Goal: Information Seeking & Learning: Find specific fact

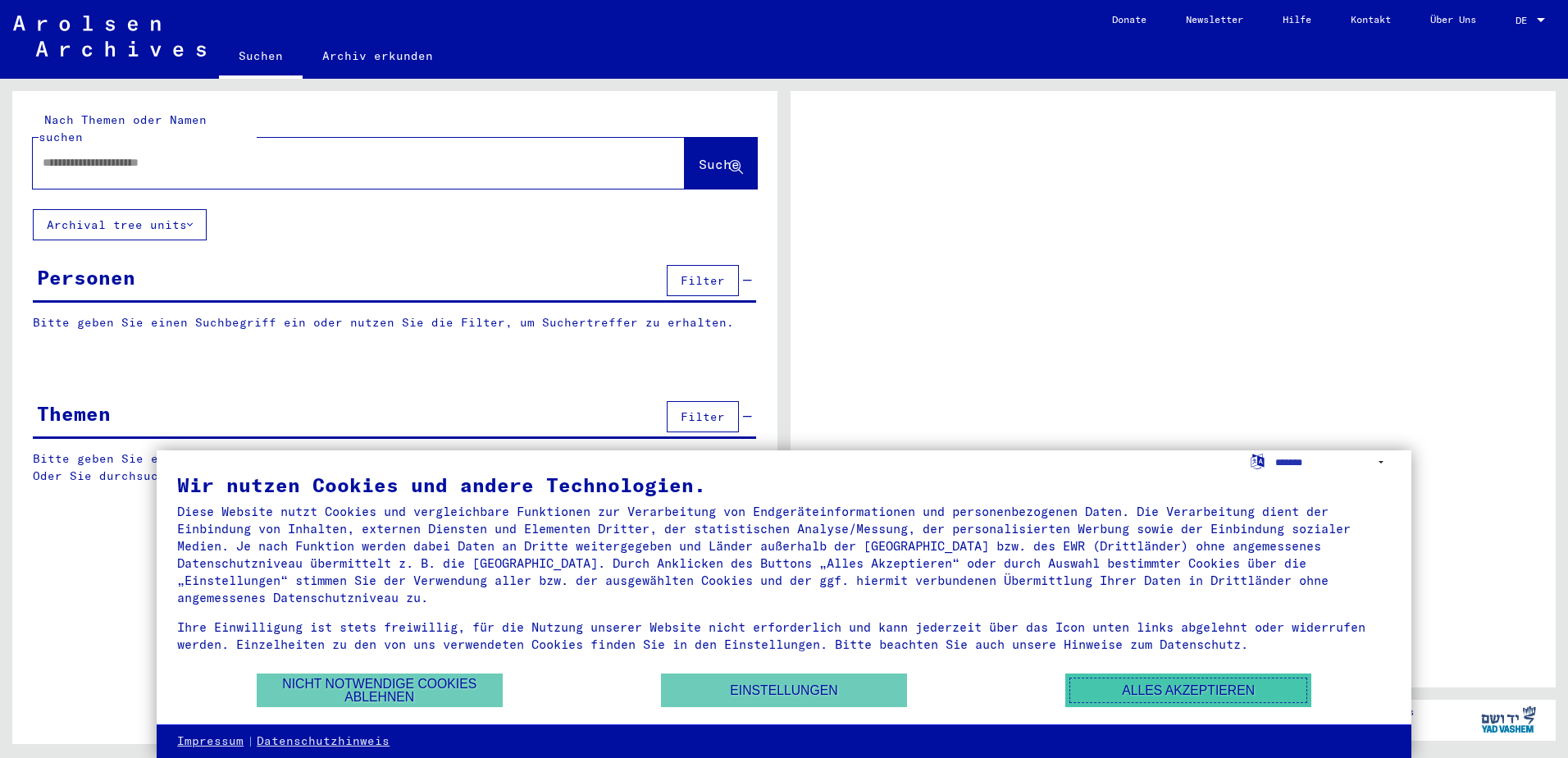
click at [1226, 686] on button "Alles akzeptieren" at bounding box center [1187, 690] width 246 height 33
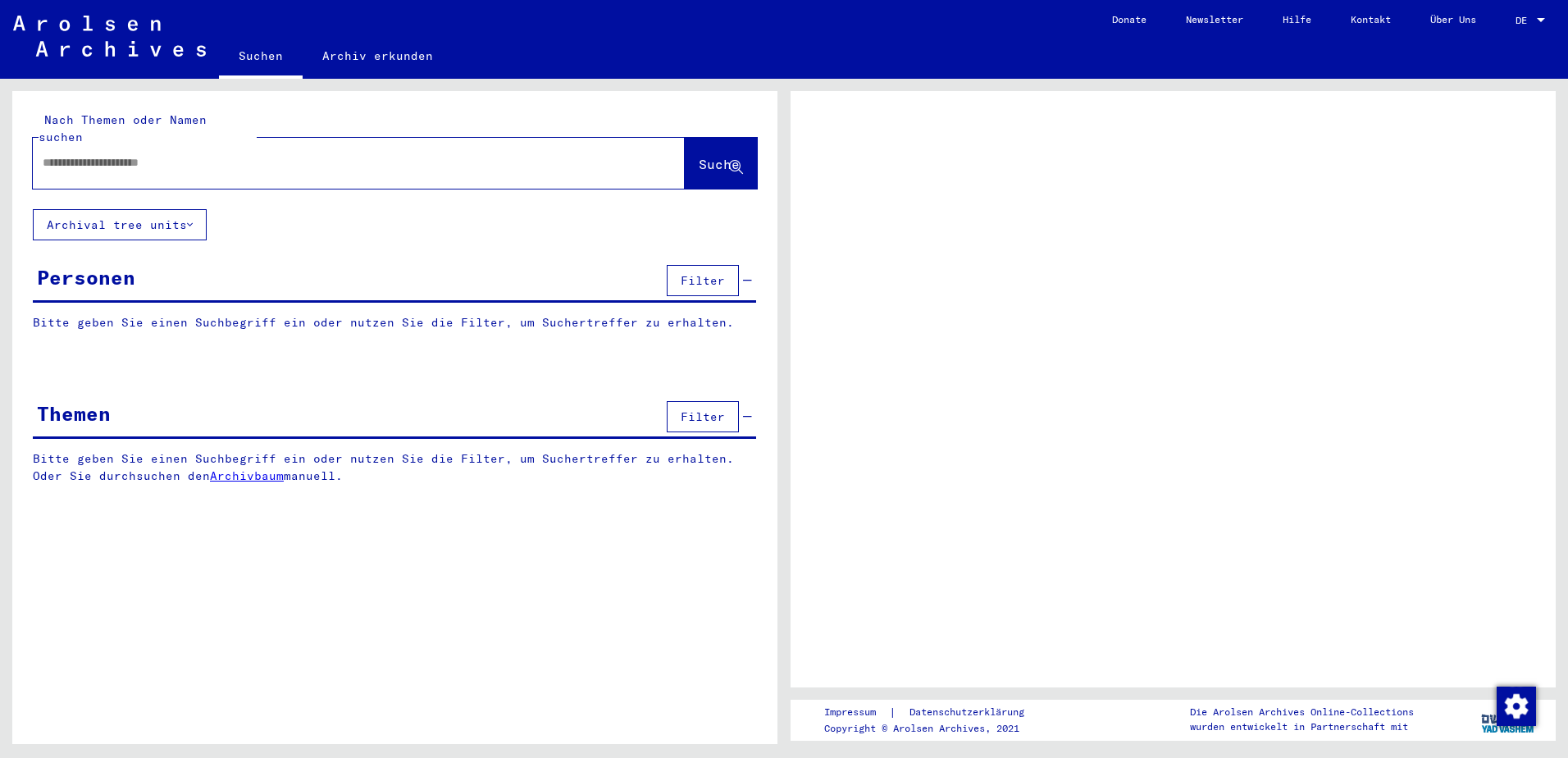
click at [329, 154] on input "text" at bounding box center [344, 162] width 603 height 17
type input "********"
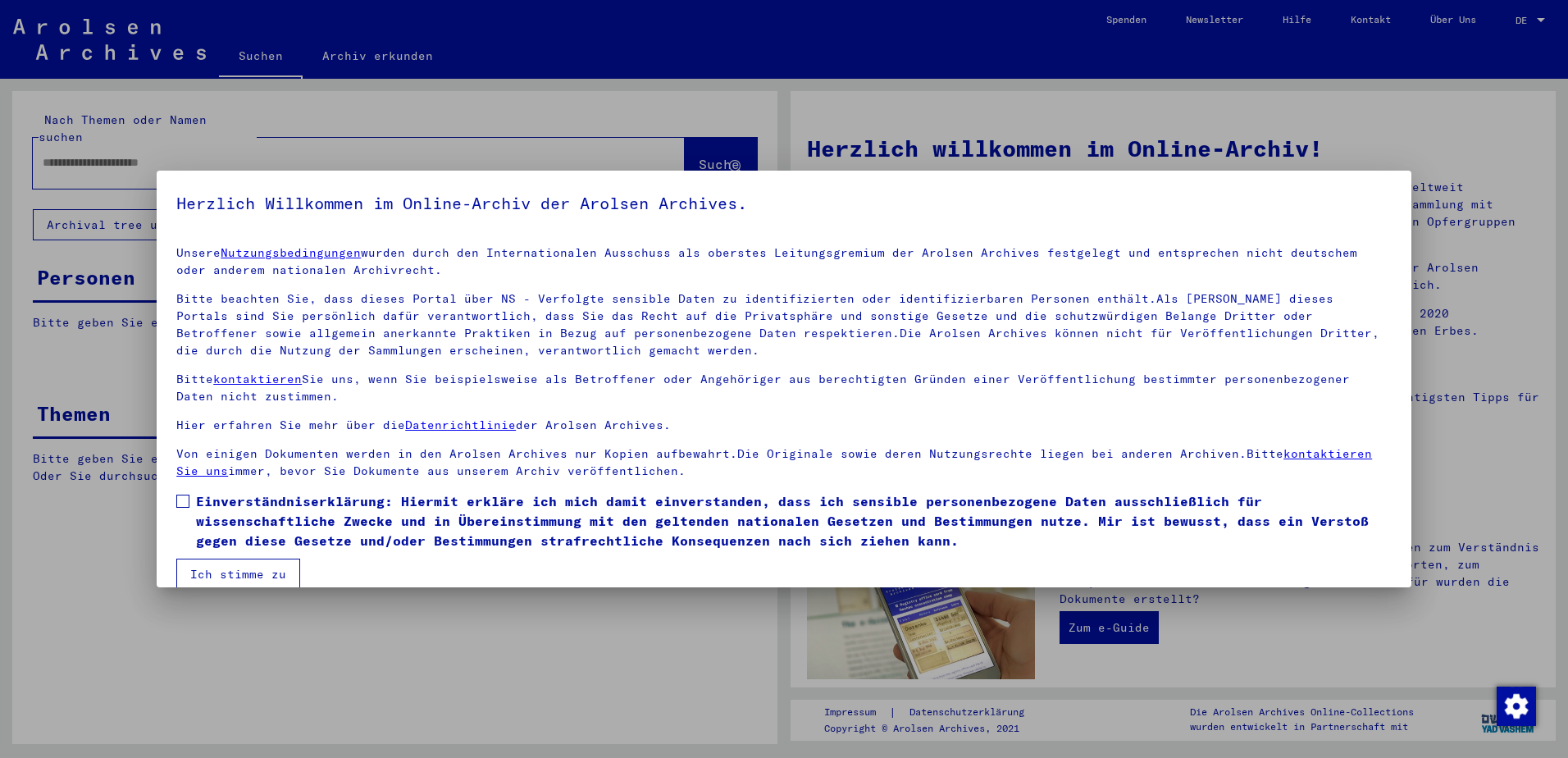
click at [181, 506] on span at bounding box center [183, 501] width 13 height 13
drag, startPoint x: 208, startPoint y: 572, endPoint x: 366, endPoint y: 591, distance: 159.1
click at [221, 573] on button "Ich stimme zu" at bounding box center [238, 574] width 124 height 31
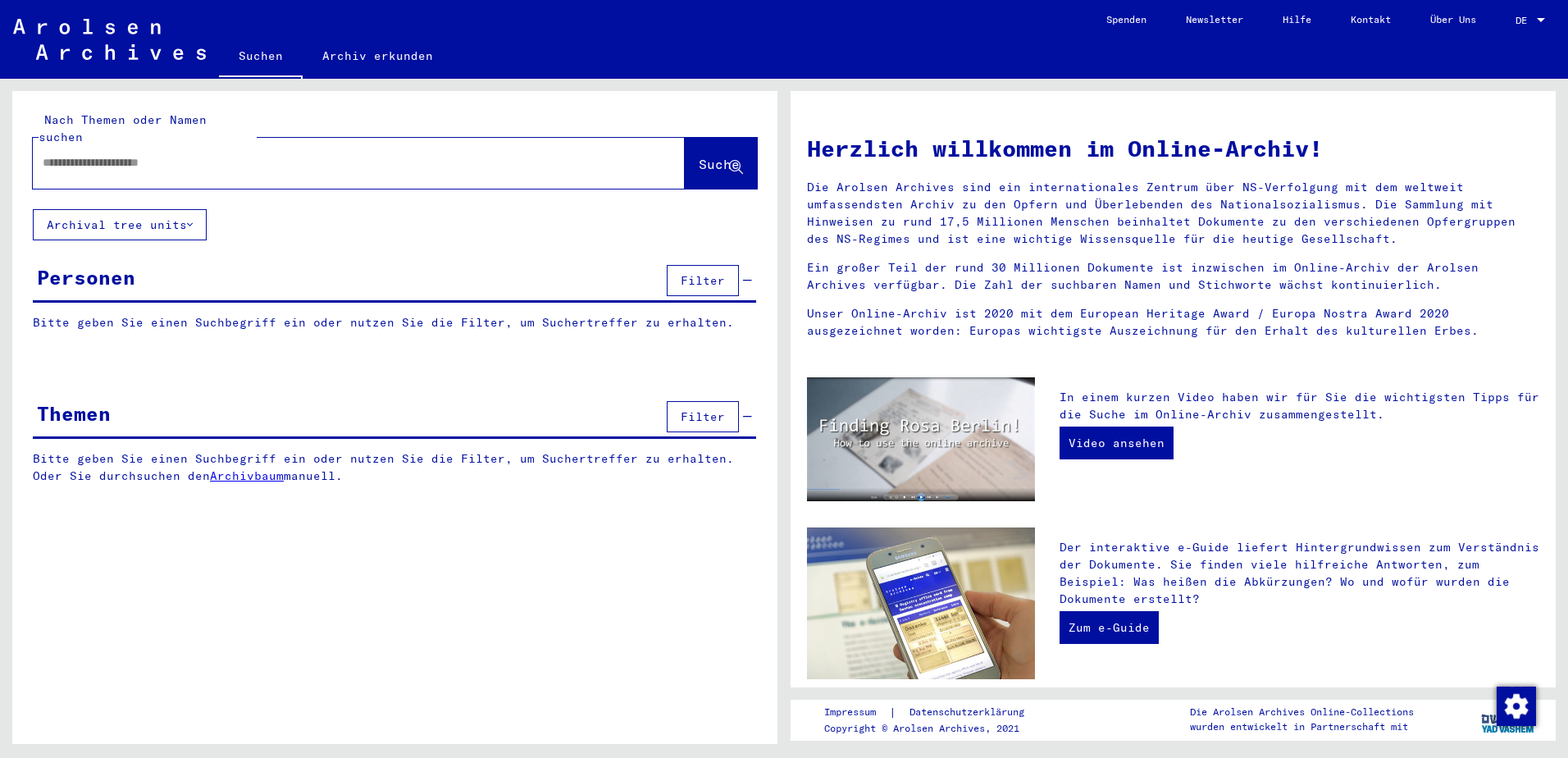
click at [277, 156] on div at bounding box center [334, 162] width 603 height 37
click at [225, 154] on input "text" at bounding box center [339, 162] width 593 height 17
type input "*********"
click at [699, 156] on span "Suche" at bounding box center [719, 164] width 41 height 17
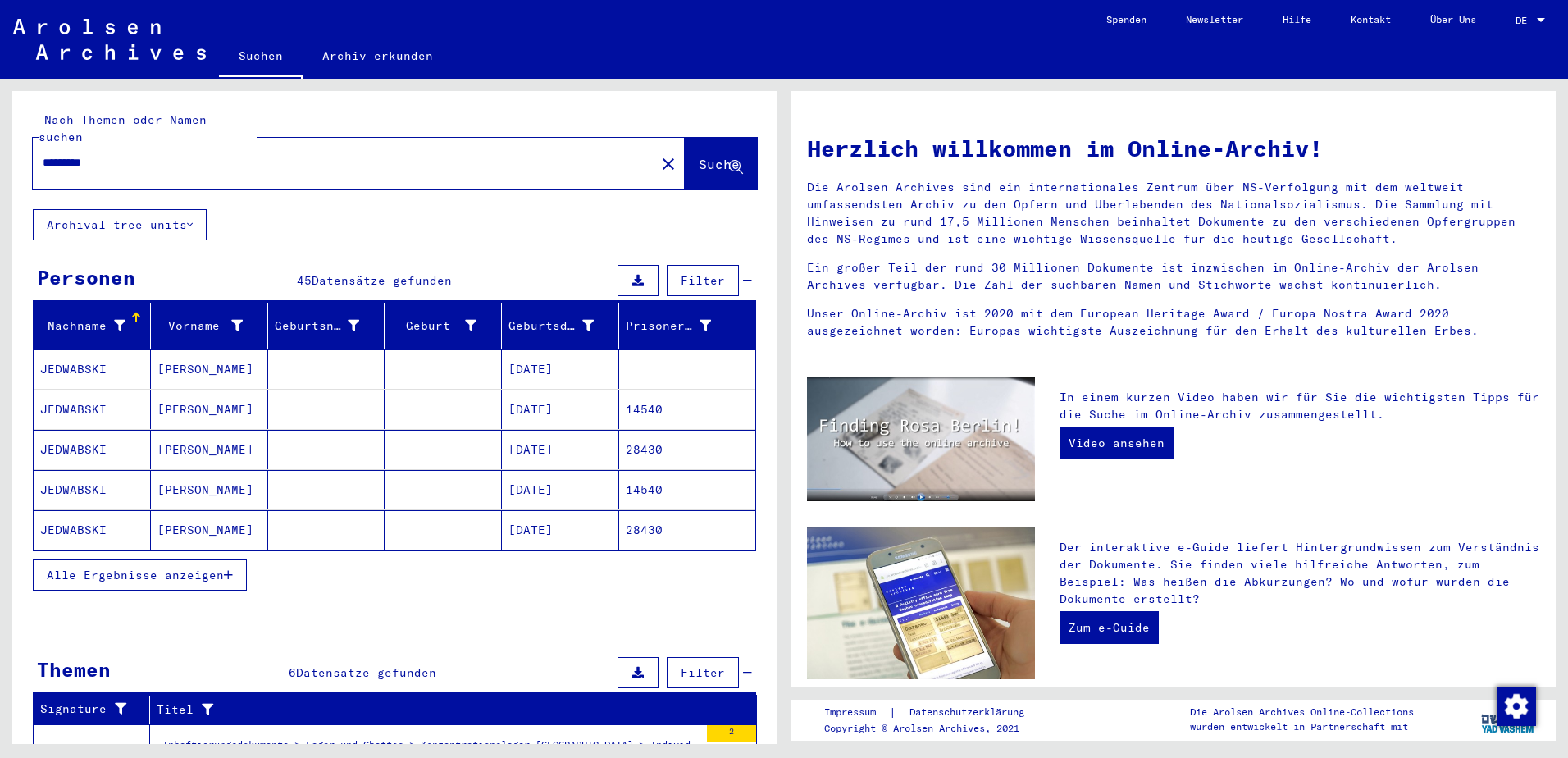
click at [207, 567] on span "Alle Ergebnisse anzeigen" at bounding box center [135, 575] width 177 height 15
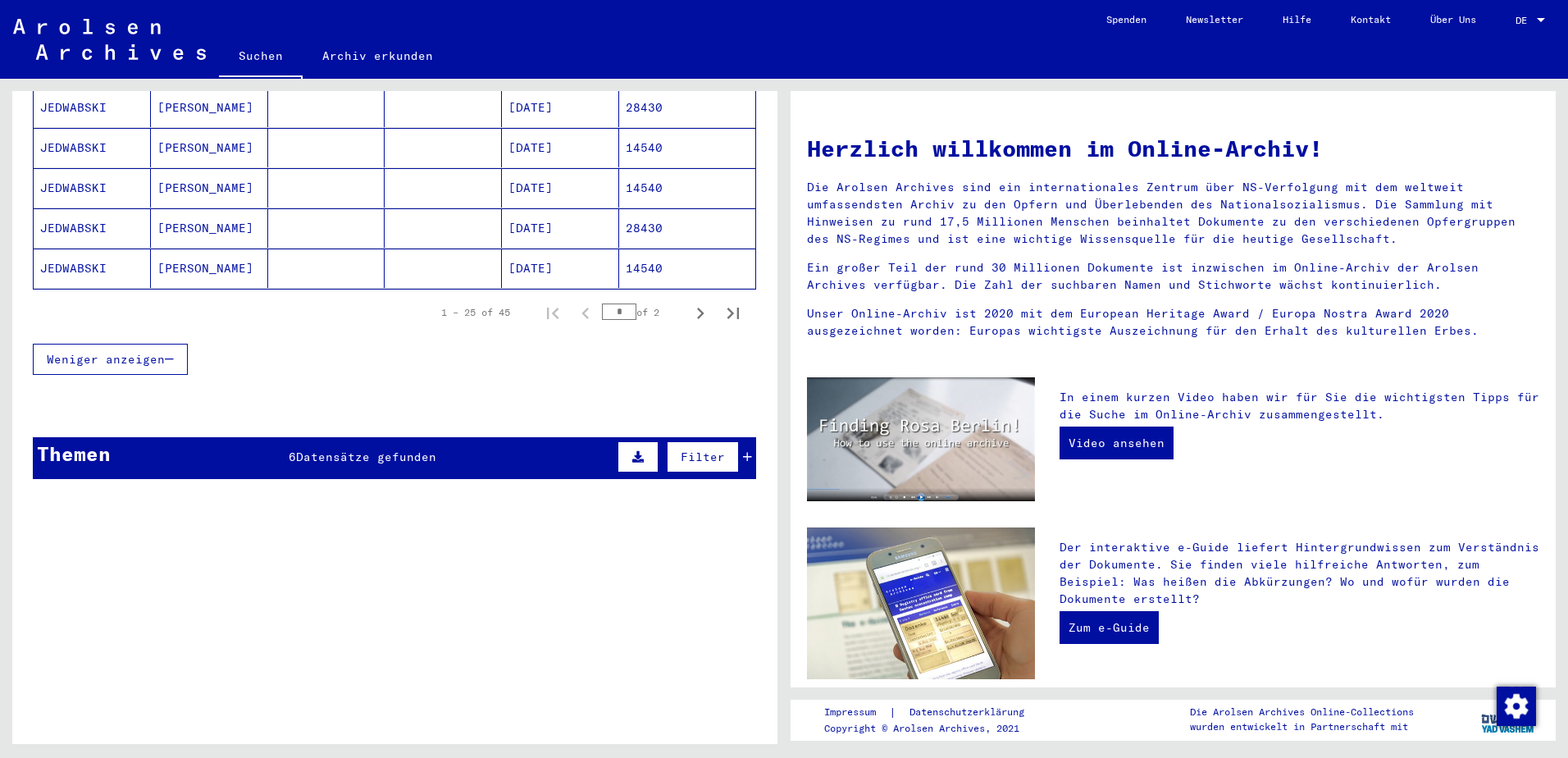
scroll to position [1066, 0]
click at [689, 304] on icon "Next page" at bounding box center [700, 312] width 23 height 23
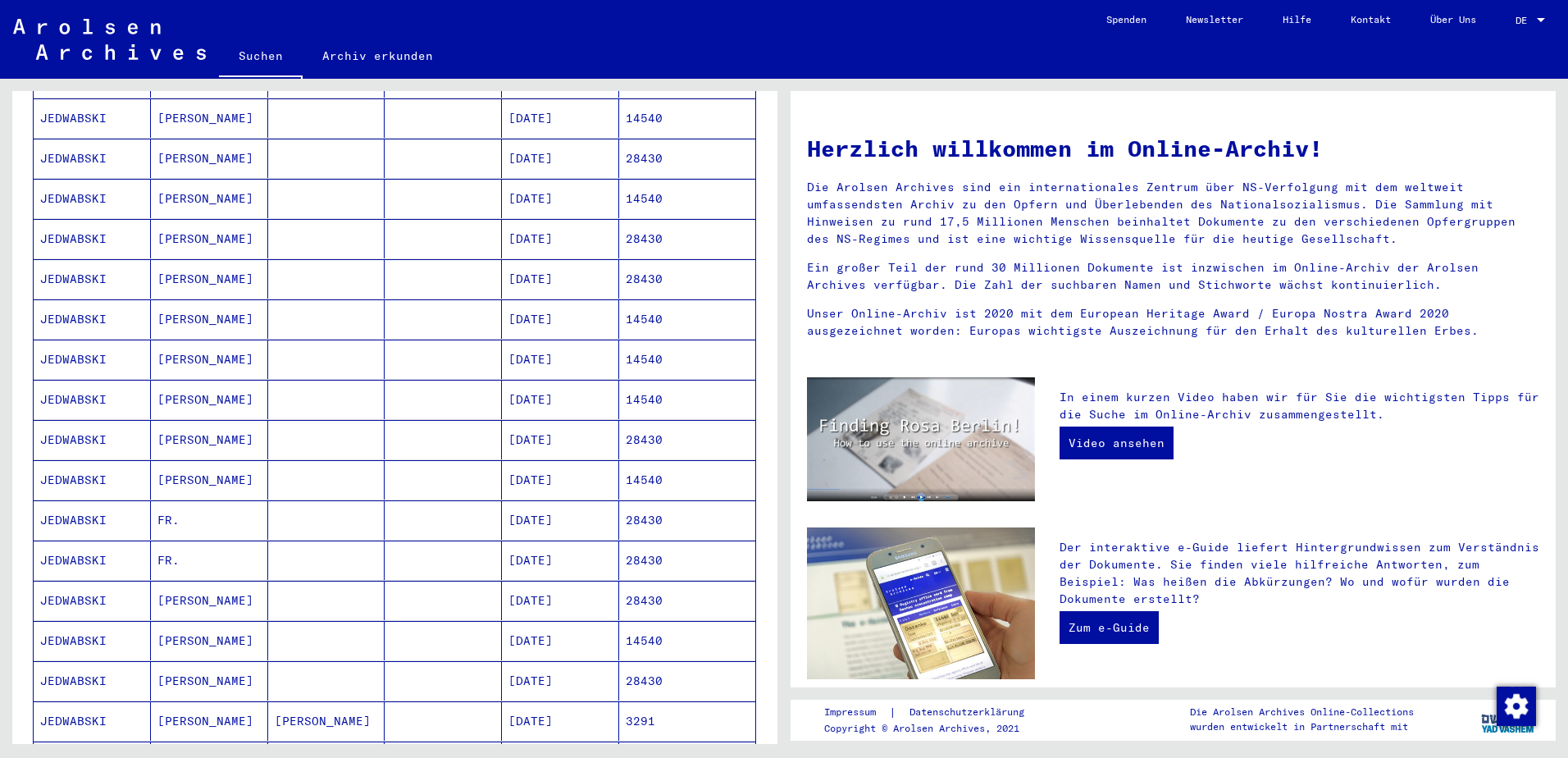
scroll to position [533, 0]
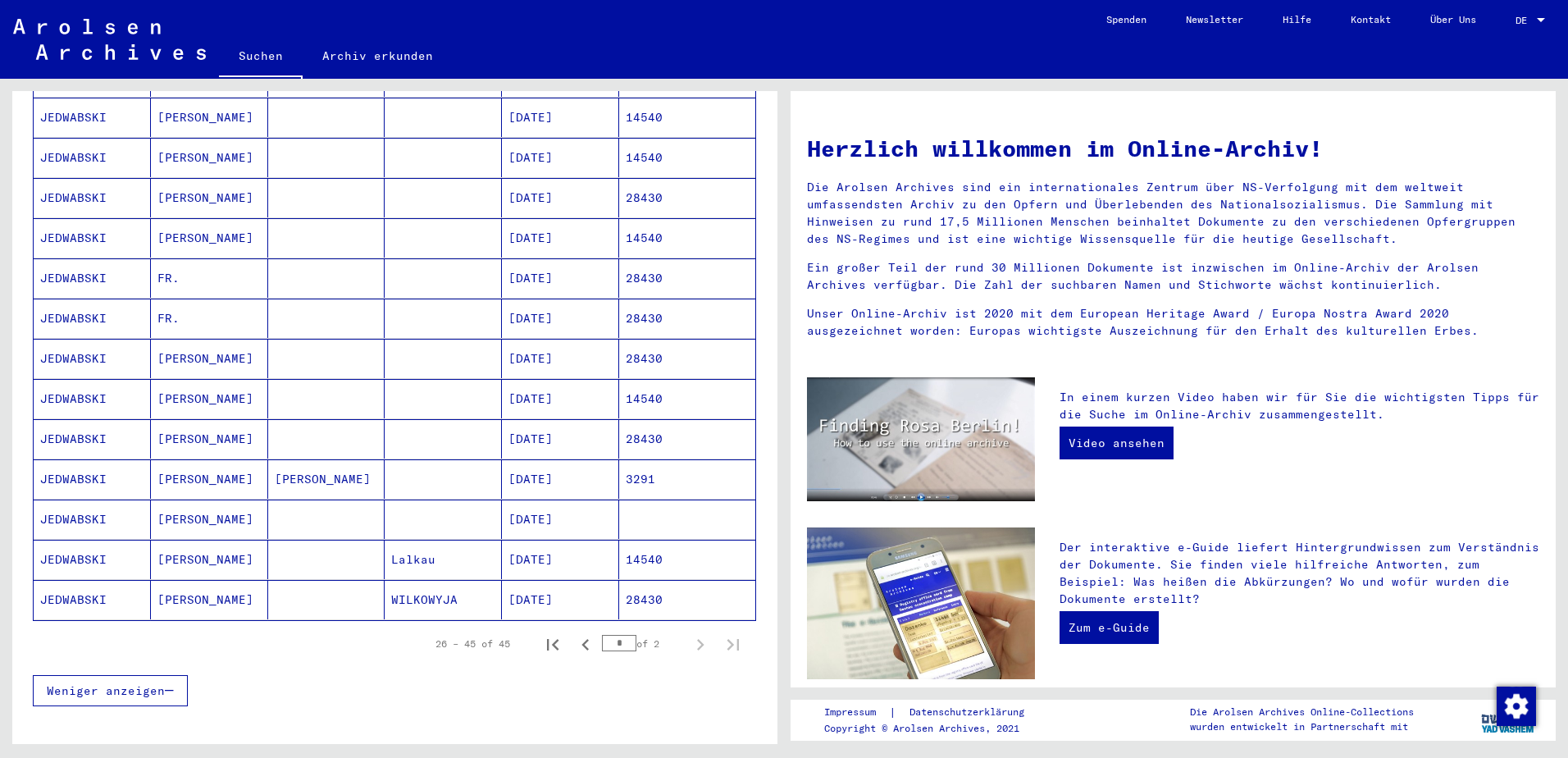
click at [201, 459] on mat-cell "[PERSON_NAME]" at bounding box center [209, 478] width 117 height 39
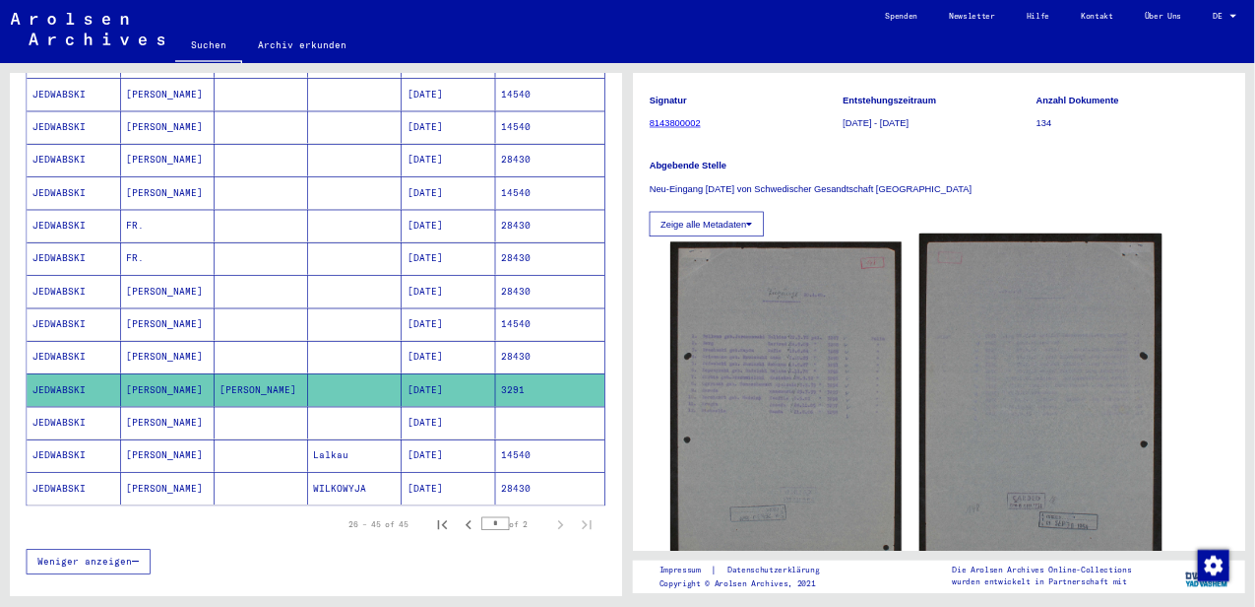
scroll to position [394, 0]
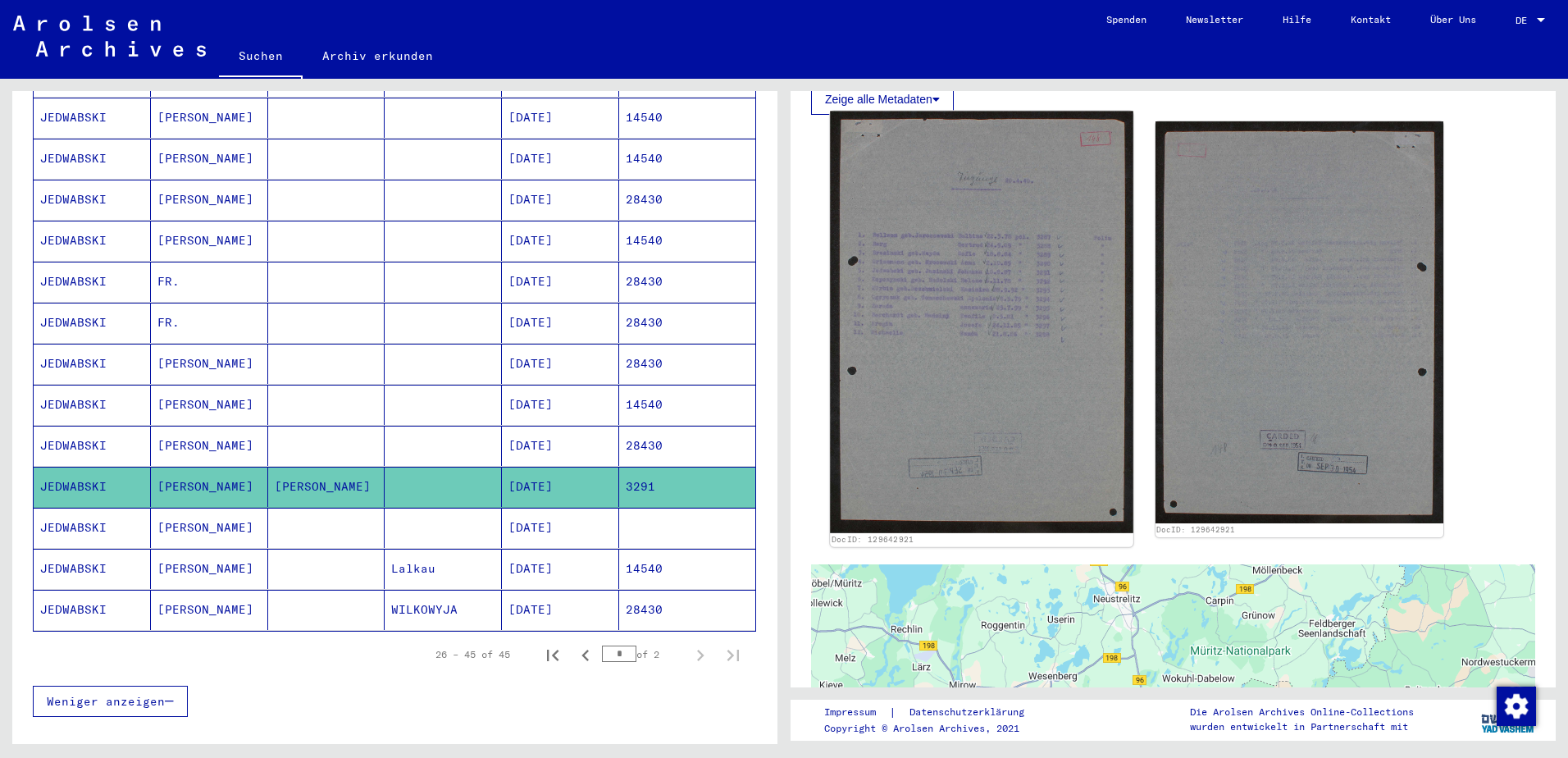
click at [970, 302] on img at bounding box center [980, 322] width 302 height 421
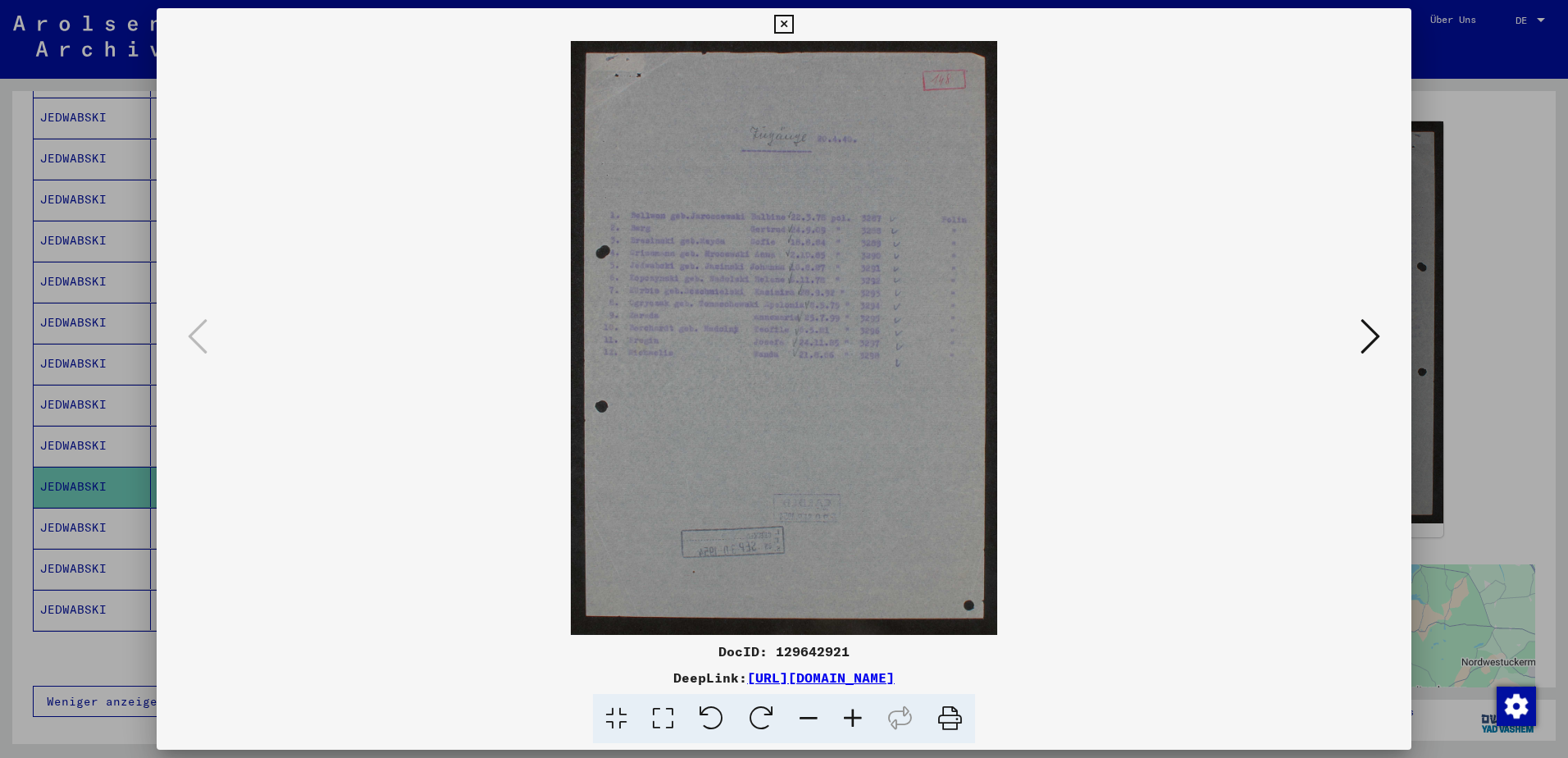
click at [934, 506] on img at bounding box center [784, 337] width 1143 height 594
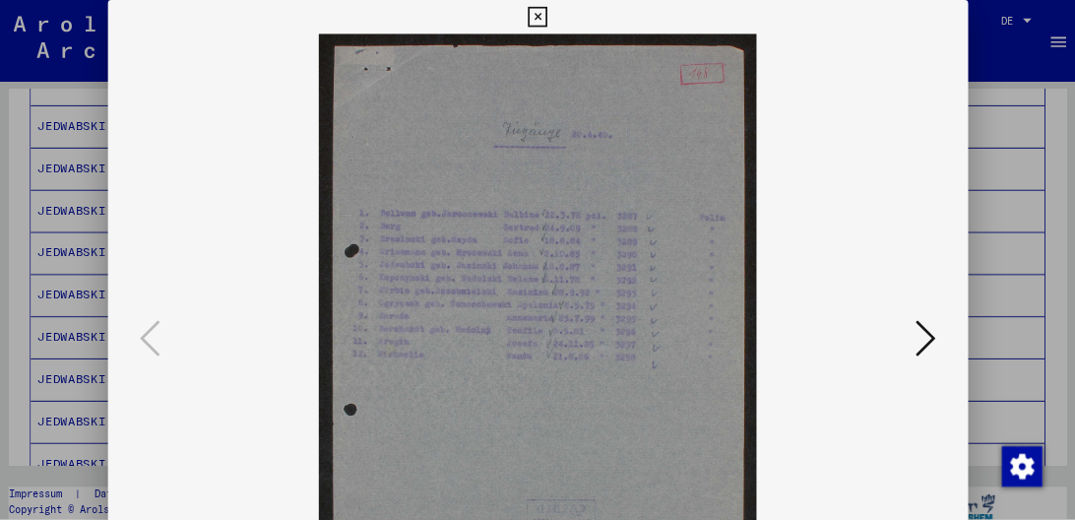
scroll to position [653, 0]
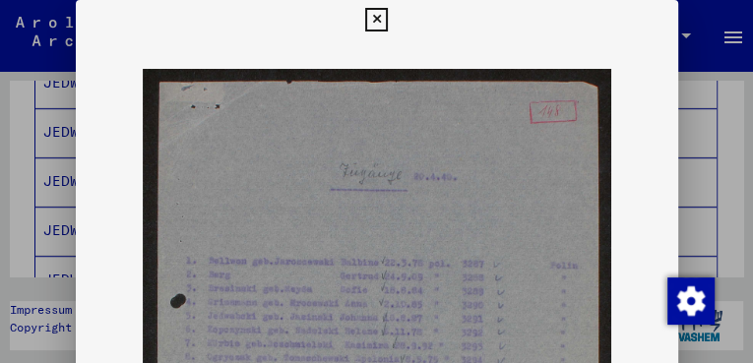
drag, startPoint x: 432, startPoint y: 222, endPoint x: 437, endPoint y: 205, distance: 17.4
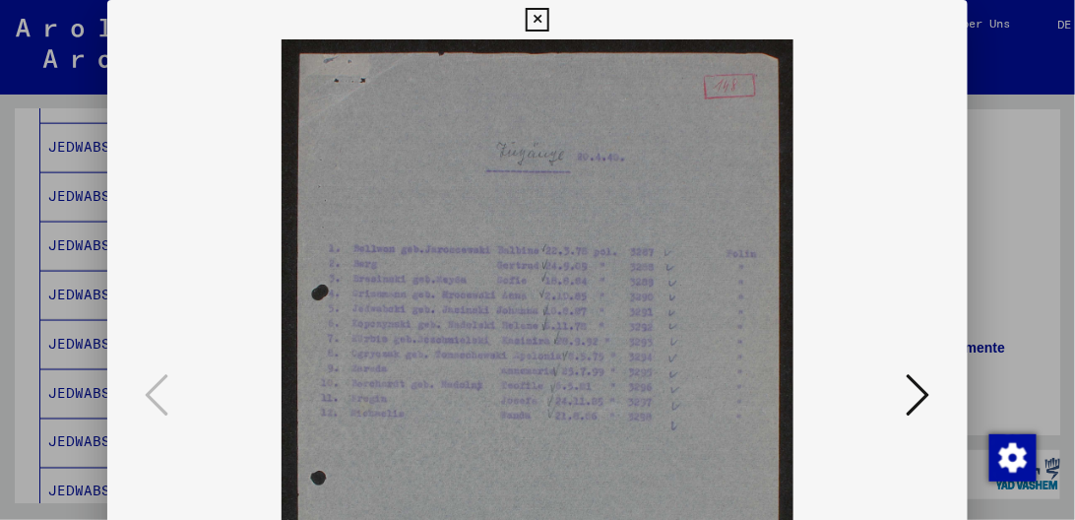
scroll to position [0, 0]
click at [544, 19] on icon at bounding box center [537, 20] width 23 height 24
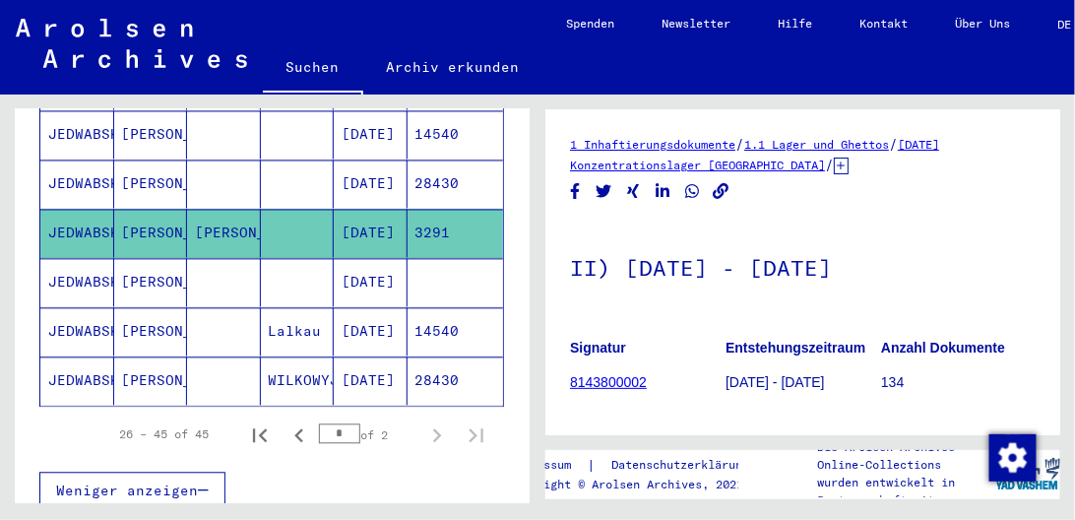
scroll to position [1099, 0]
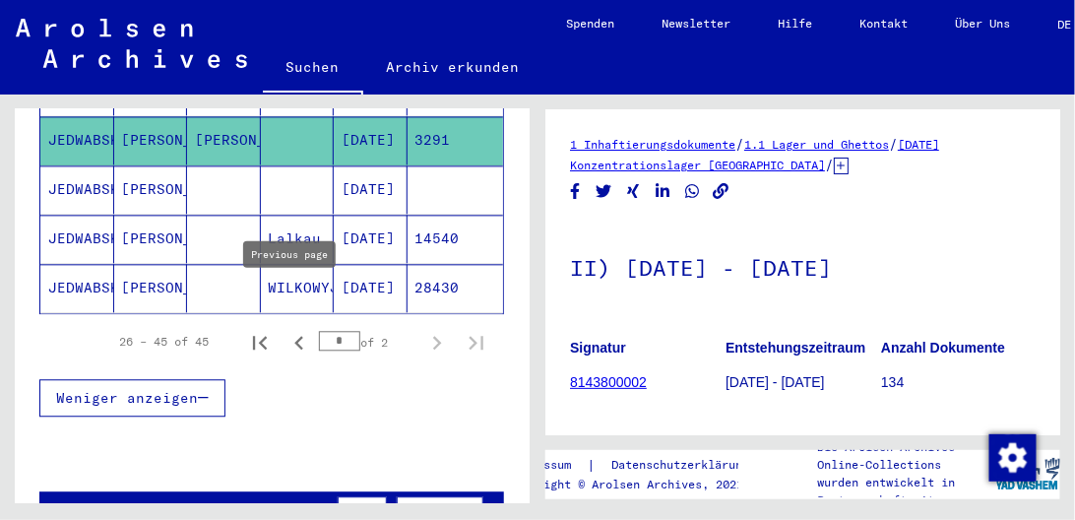
click at [299, 329] on icon "Previous page" at bounding box center [300, 343] width 28 height 28
type input "*"
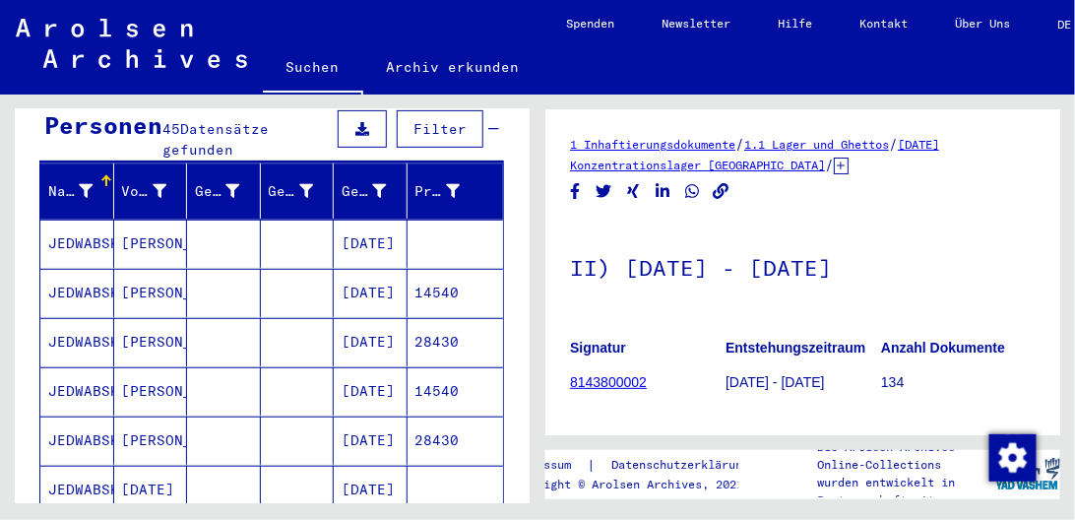
scroll to position [199, 0]
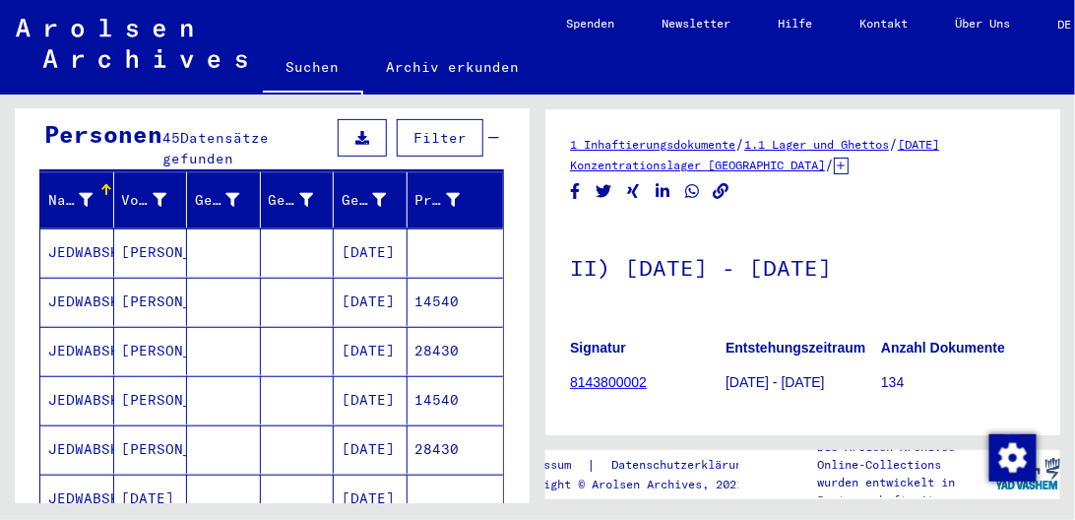
click at [84, 228] on mat-cell "JEDWABSKI" at bounding box center [77, 252] width 74 height 48
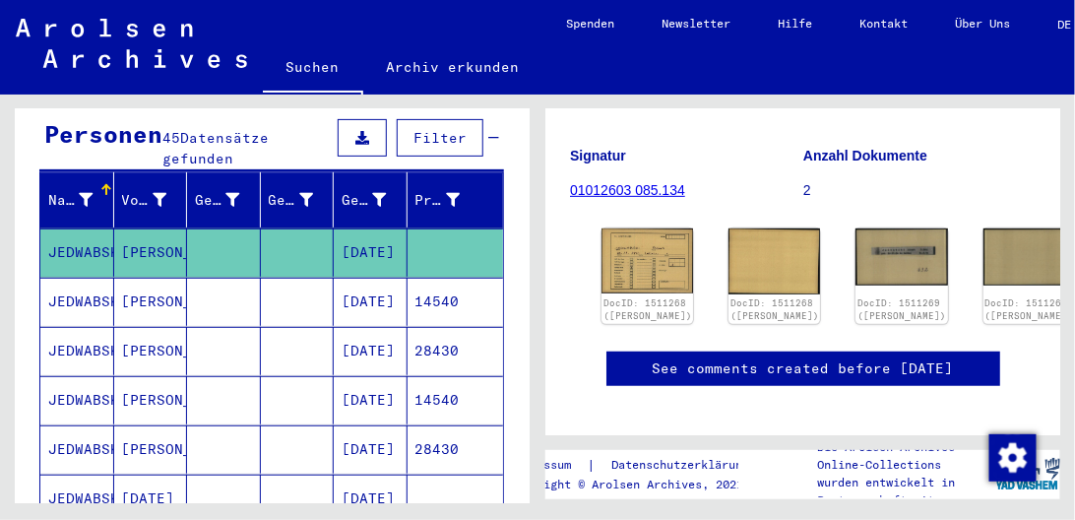
scroll to position [224, 0]
click at [628, 262] on img at bounding box center [648, 260] width 96 height 69
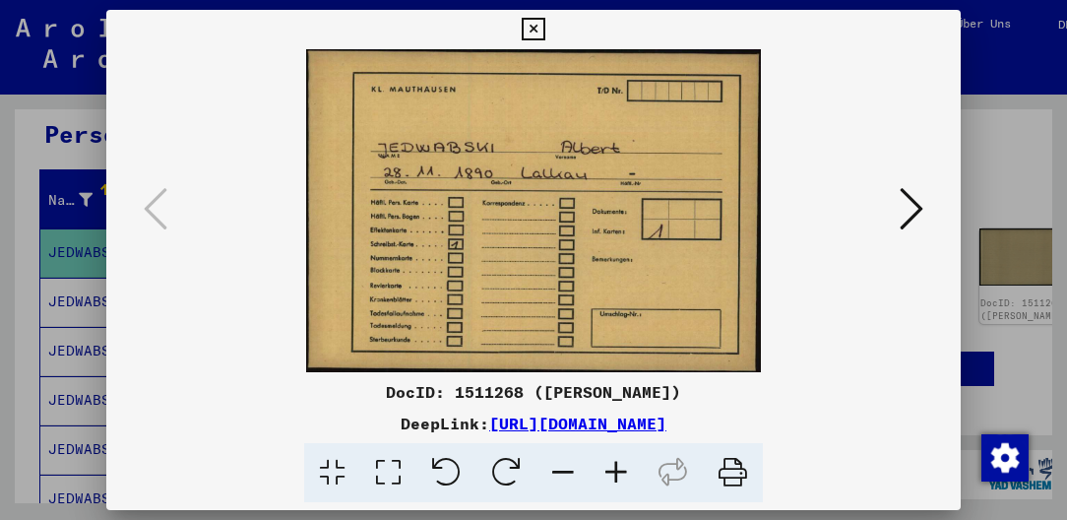
click at [541, 30] on icon at bounding box center [533, 30] width 23 height 24
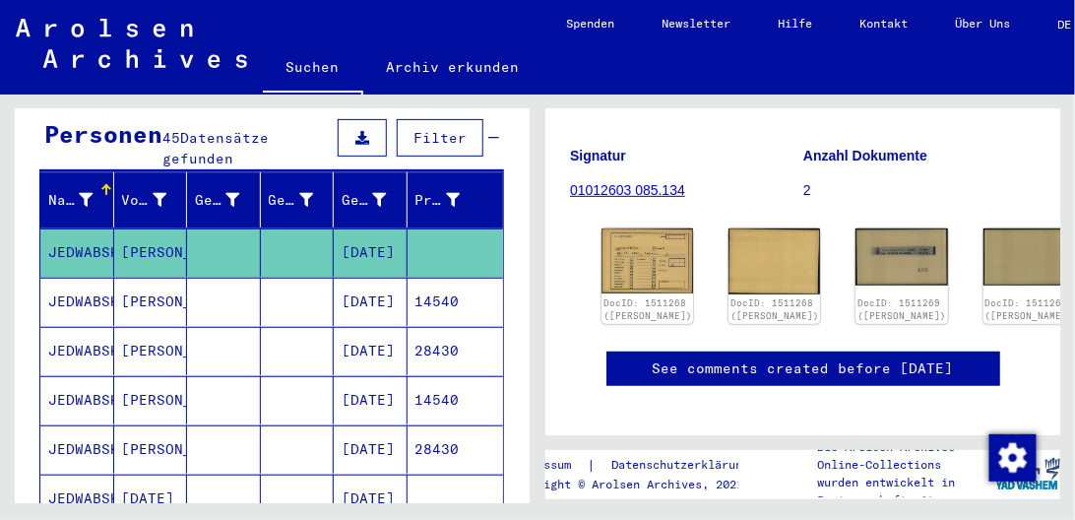
click at [151, 278] on mat-cell "[PERSON_NAME]" at bounding box center [151, 302] width 74 height 48
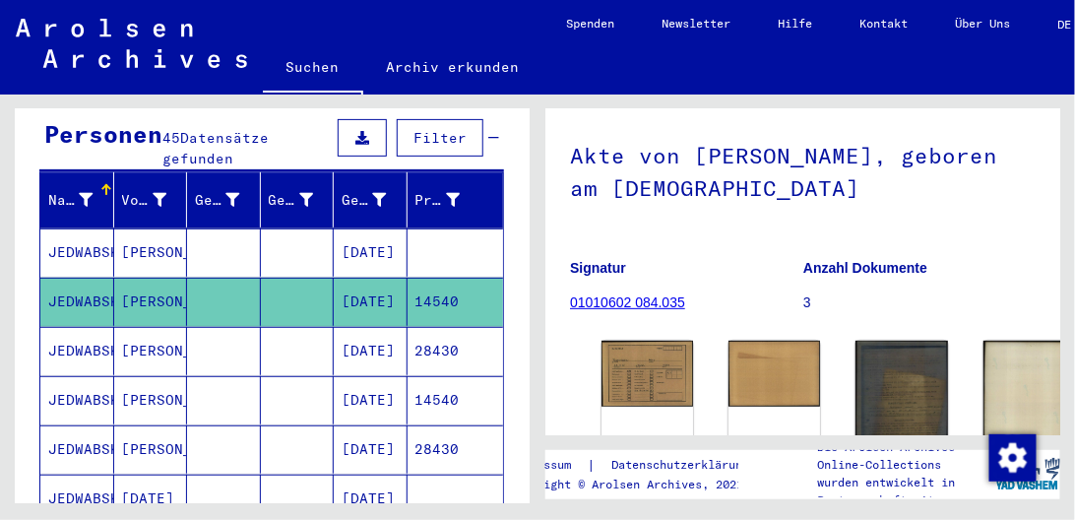
scroll to position [168, 0]
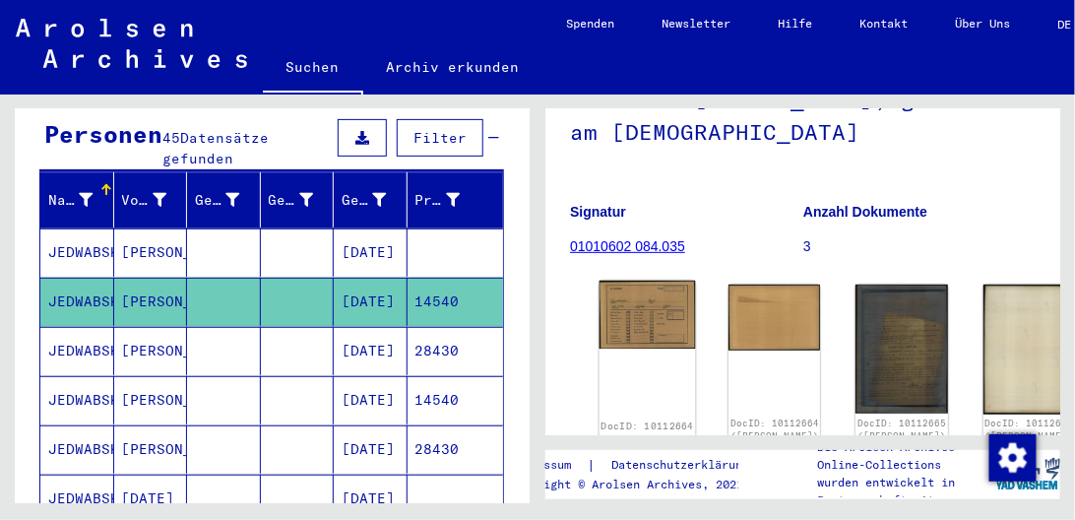
click at [641, 311] on img at bounding box center [648, 315] width 96 height 69
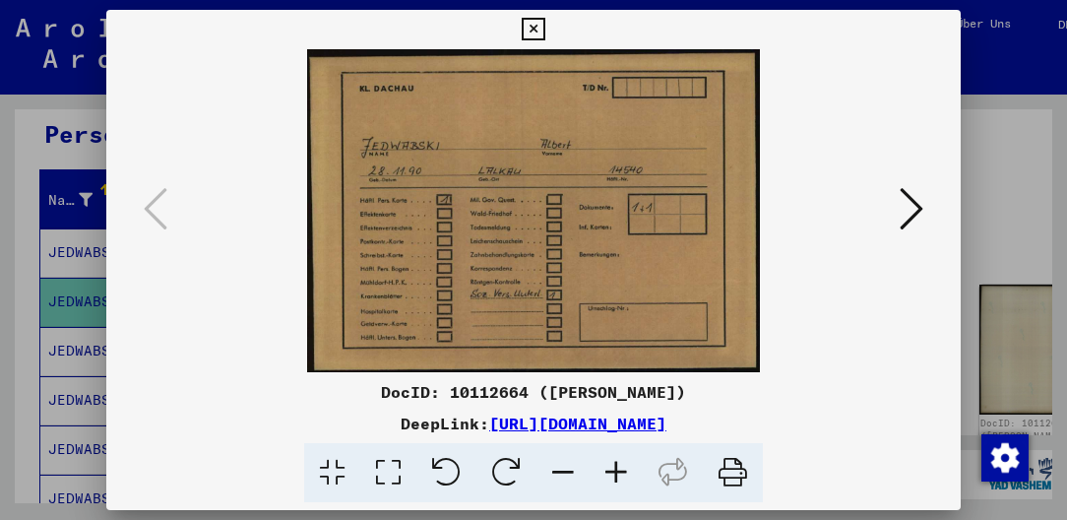
click at [534, 31] on icon at bounding box center [533, 30] width 23 height 24
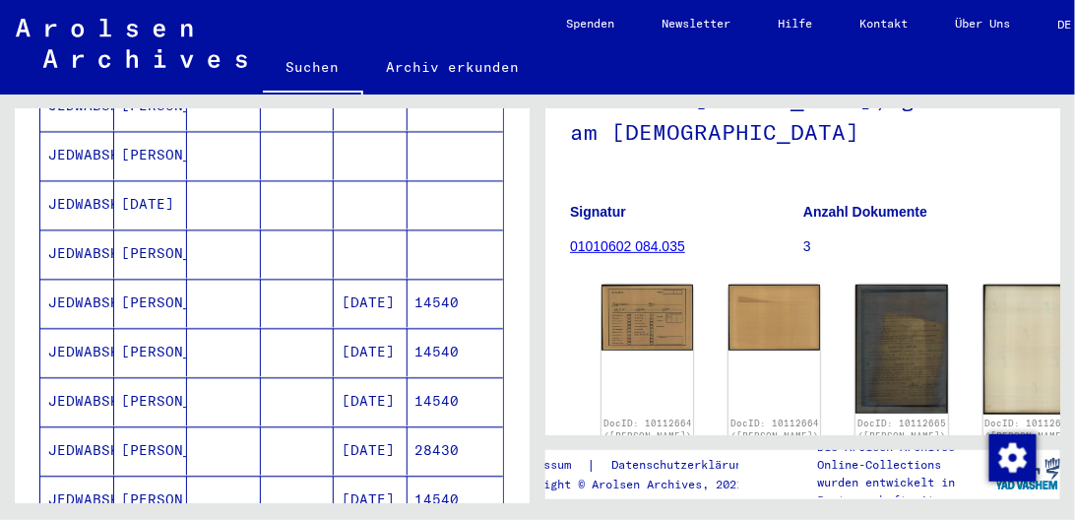
scroll to position [987, 0]
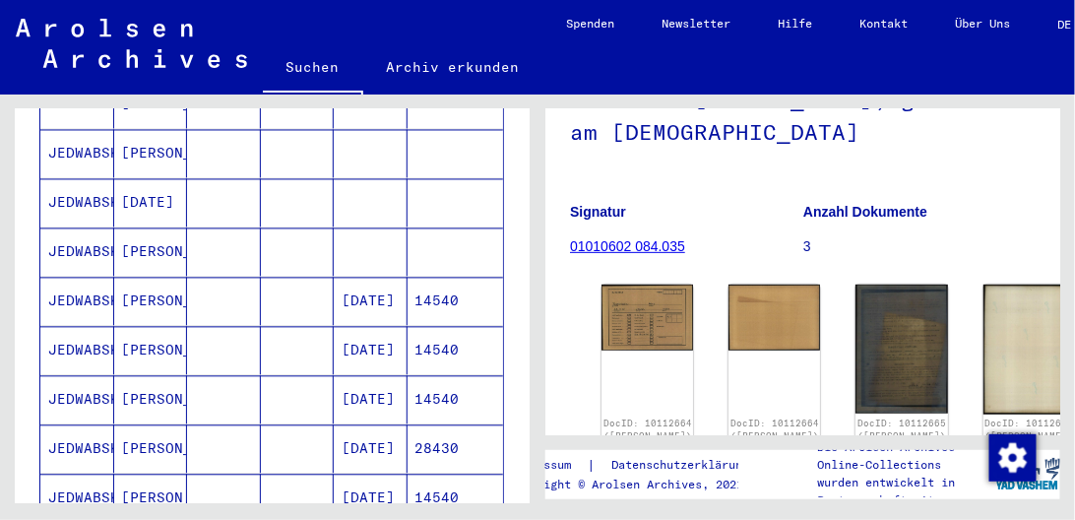
click at [78, 278] on mat-cell "JEDWABSKI" at bounding box center [77, 302] width 74 height 48
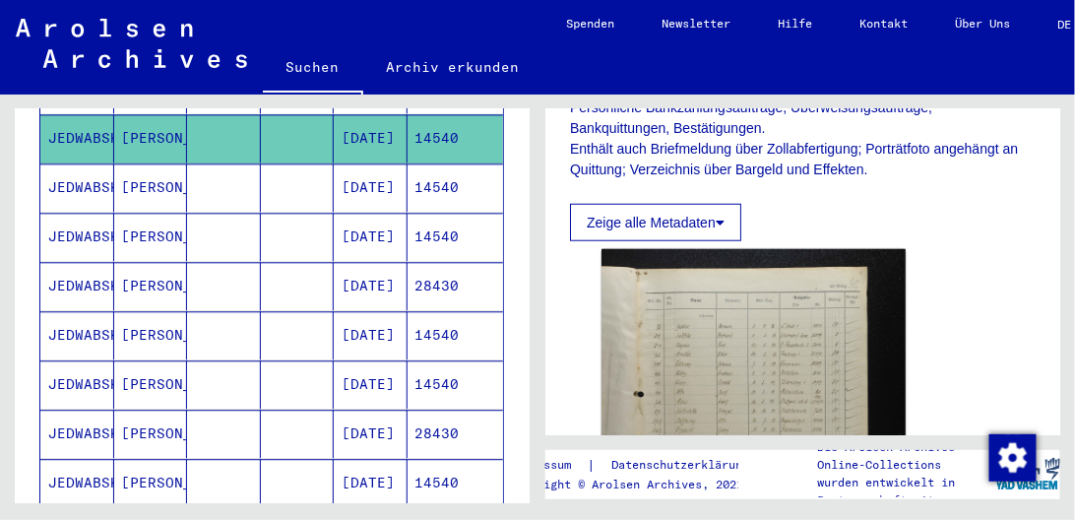
scroll to position [1155, 0]
